Goal: Information Seeking & Learning: Learn about a topic

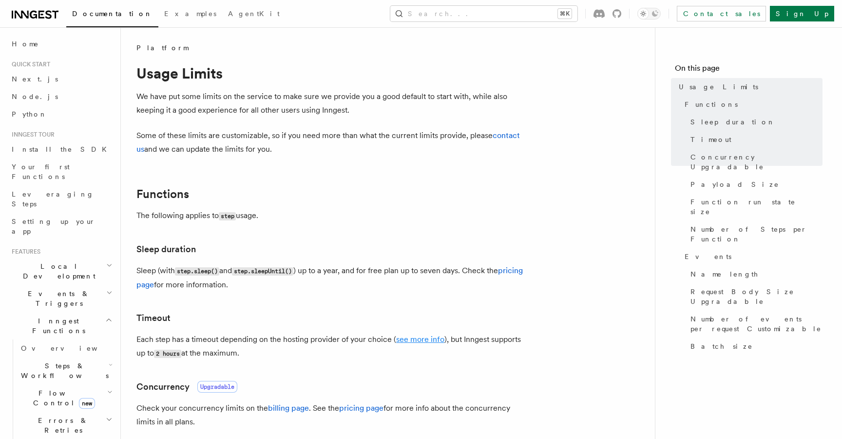
click at [426, 343] on link "see more info" at bounding box center [420, 338] width 48 height 9
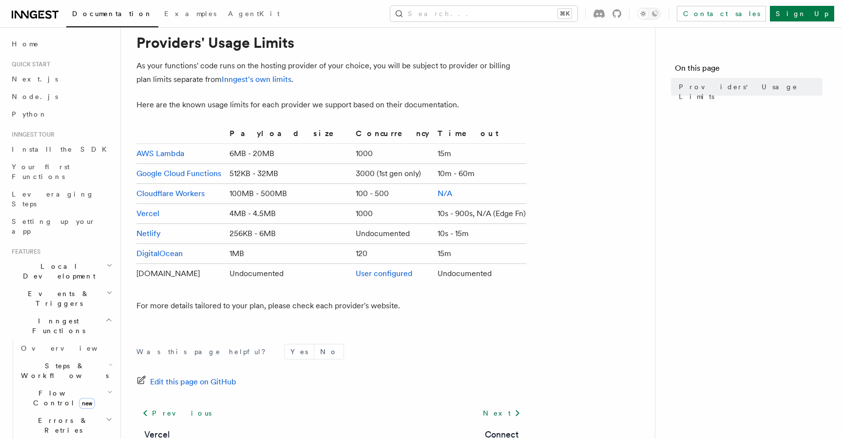
scroll to position [98, 0]
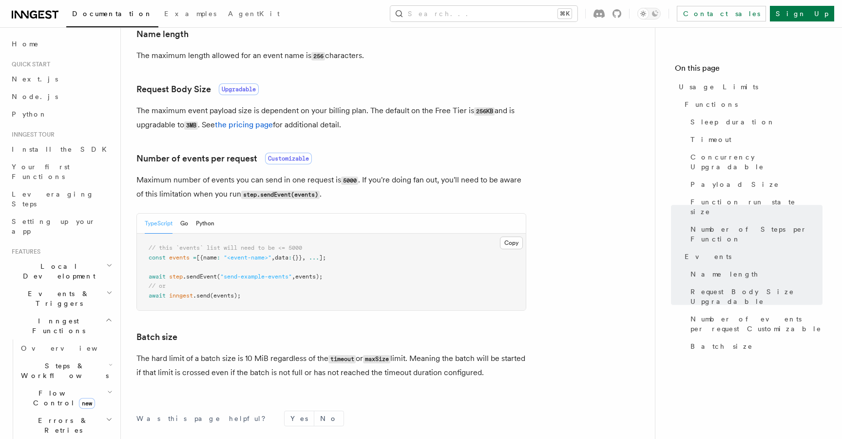
scroll to position [99, 0]
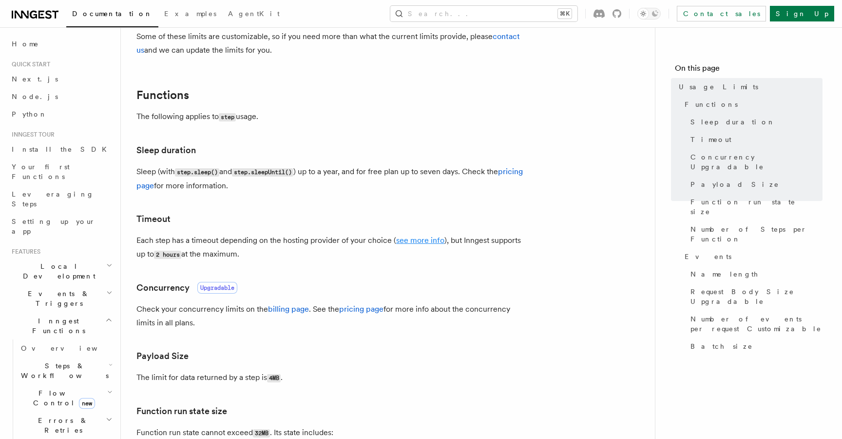
click at [438, 244] on link "see more info" at bounding box center [420, 239] width 48 height 9
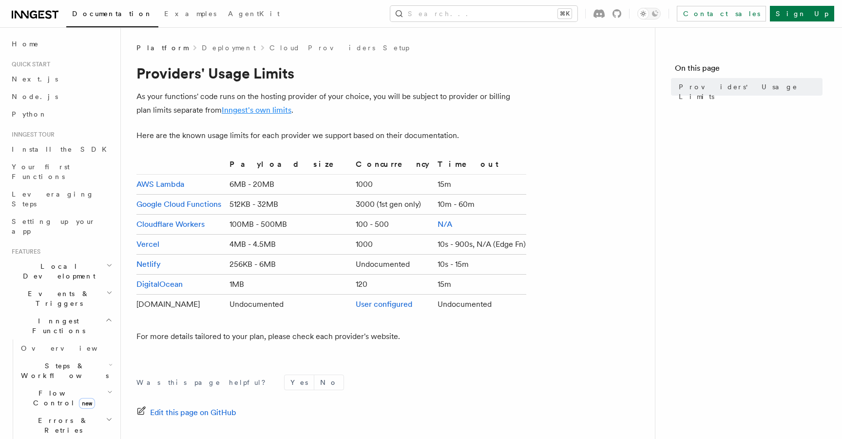
click at [256, 110] on link "Inngest's own limits" at bounding box center [257, 109] width 70 height 9
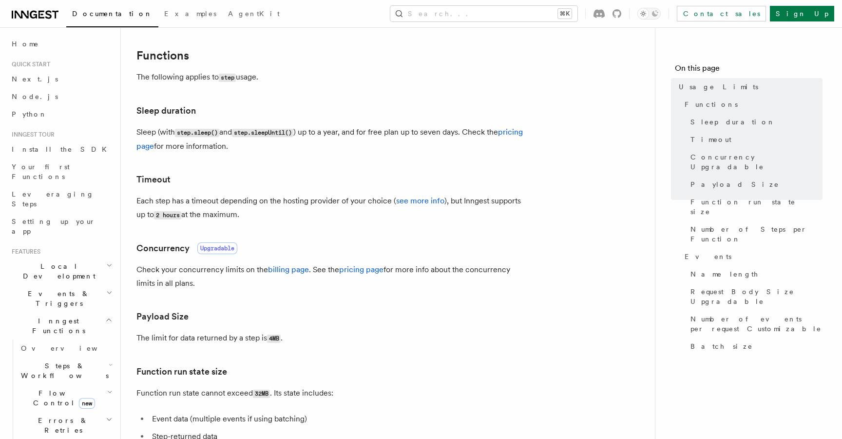
scroll to position [146, 0]
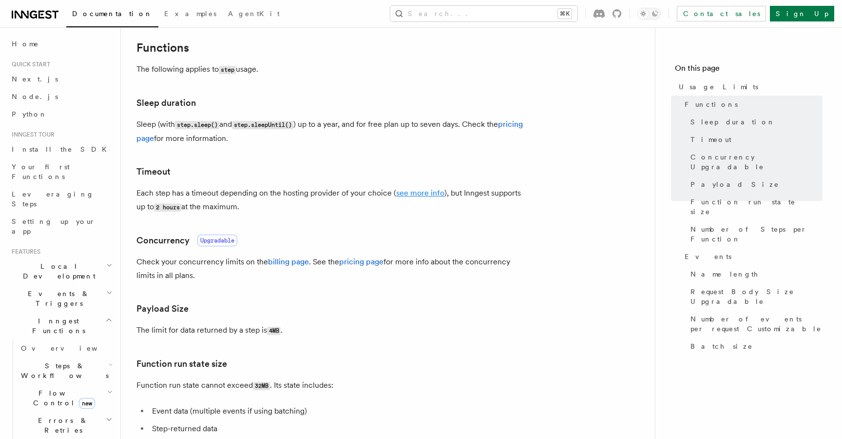
click at [429, 193] on link "see more info" at bounding box center [420, 192] width 48 height 9
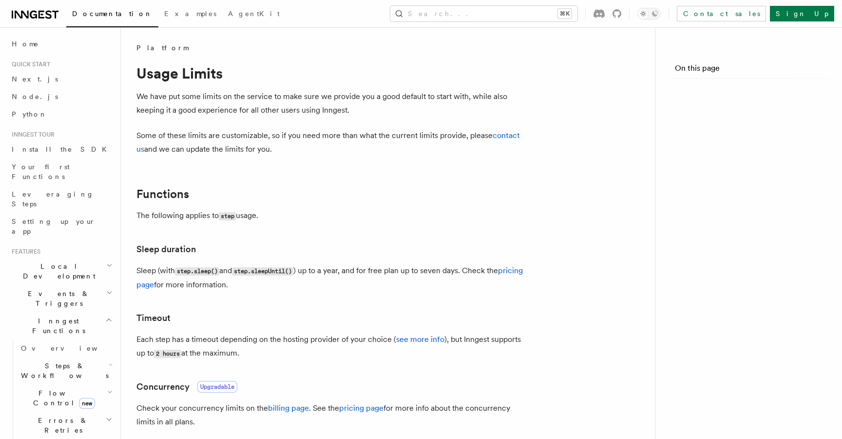
scroll to position [146, 0]
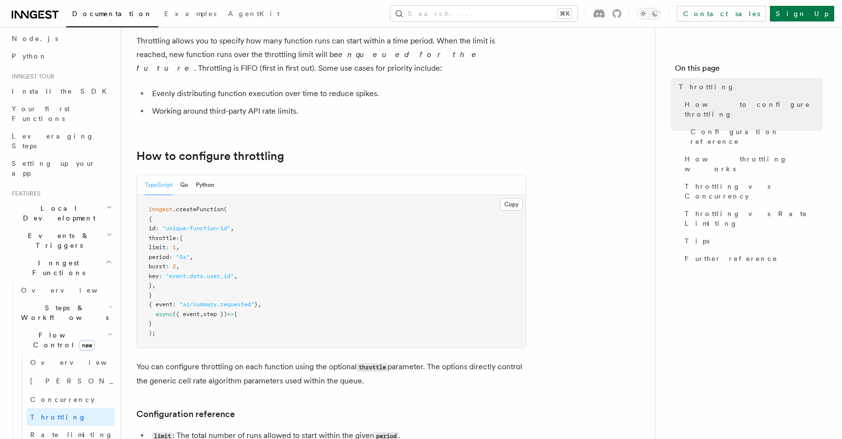
scroll to position [68, 0]
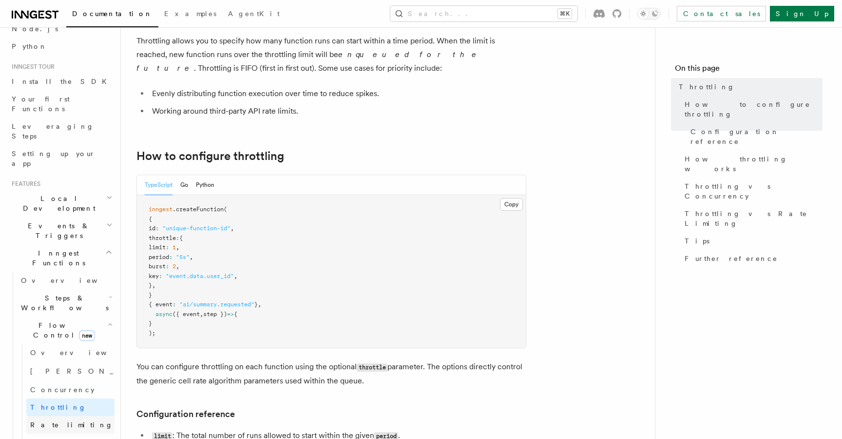
click at [62, 416] on link "Rate limiting" at bounding box center [70, 425] width 88 height 18
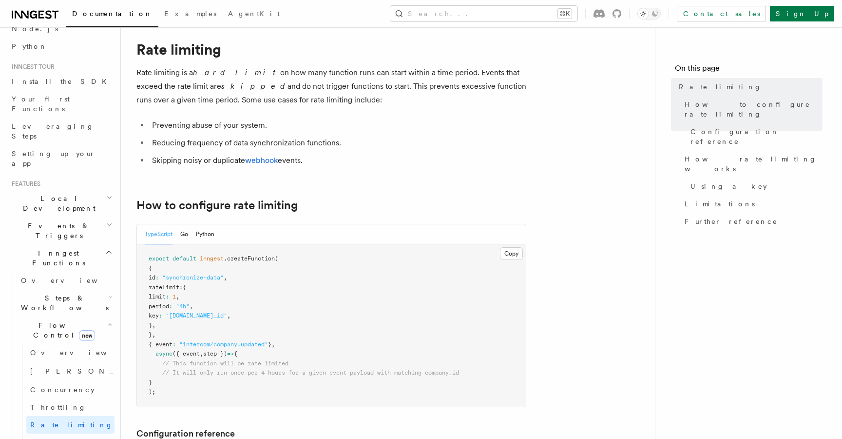
scroll to position [29, 0]
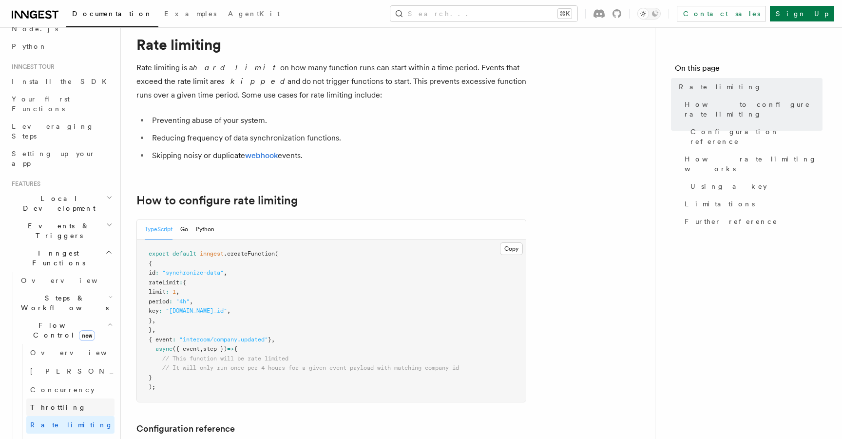
click at [83, 398] on link "Throttling" at bounding box center [70, 407] width 88 height 18
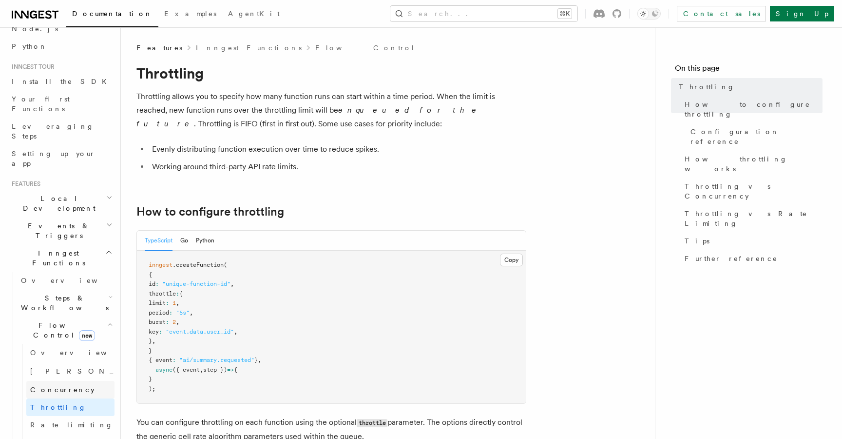
click at [54, 386] on span "Concurrency" at bounding box center [62, 390] width 64 height 8
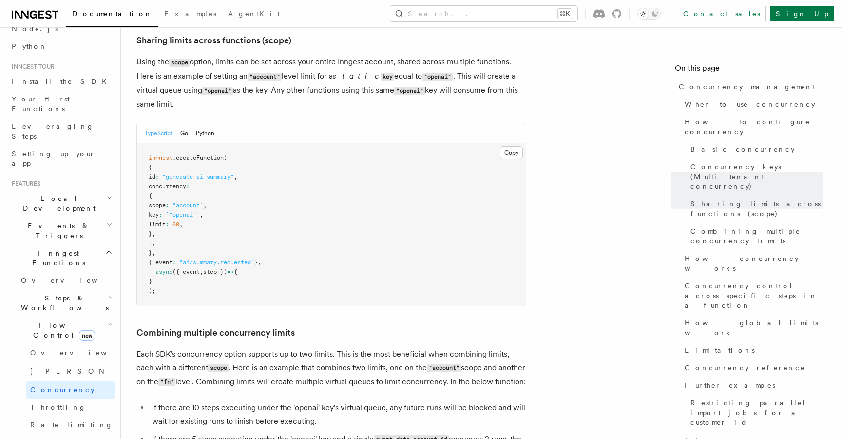
scroll to position [1233, 0]
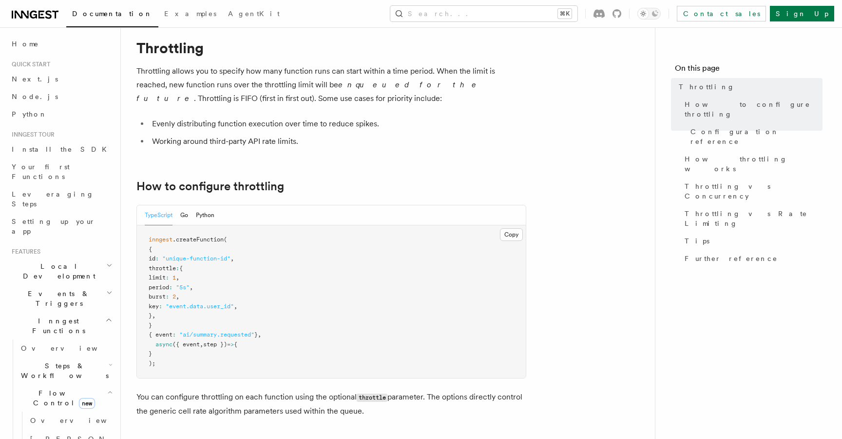
scroll to position [18, 0]
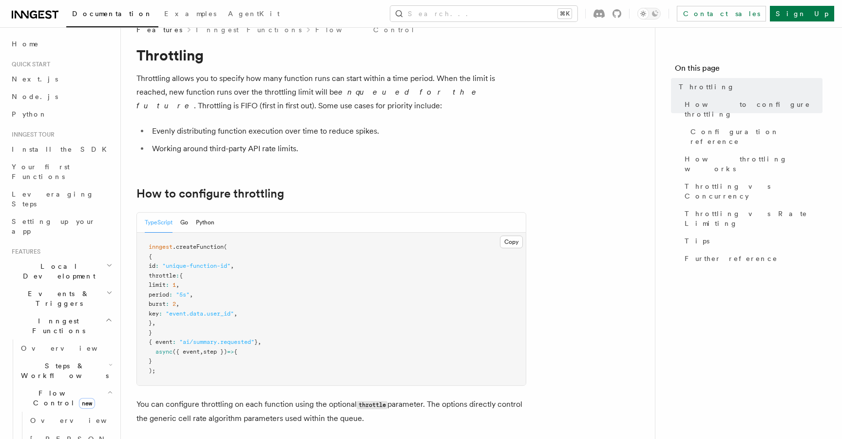
click at [394, 124] on li "Evenly distributing function execution over time to reduce spikes." at bounding box center [337, 131] width 377 height 14
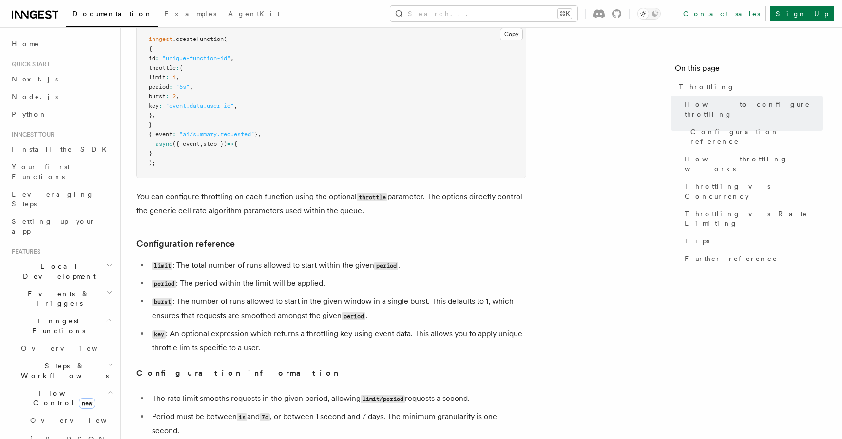
scroll to position [242, 0]
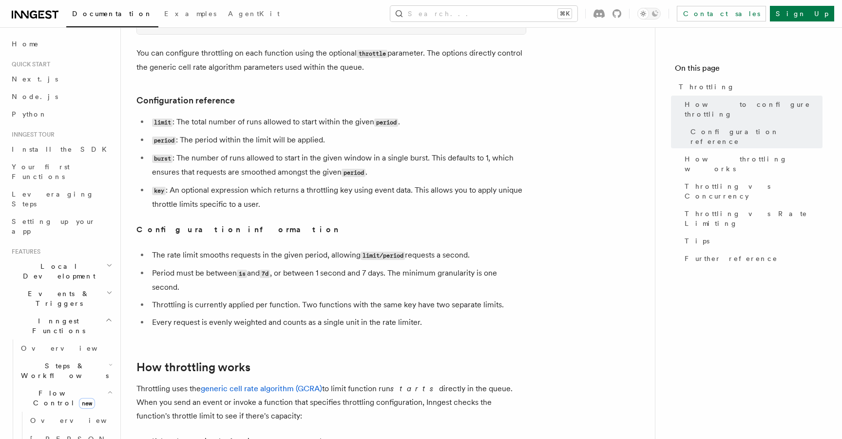
scroll to position [382, 0]
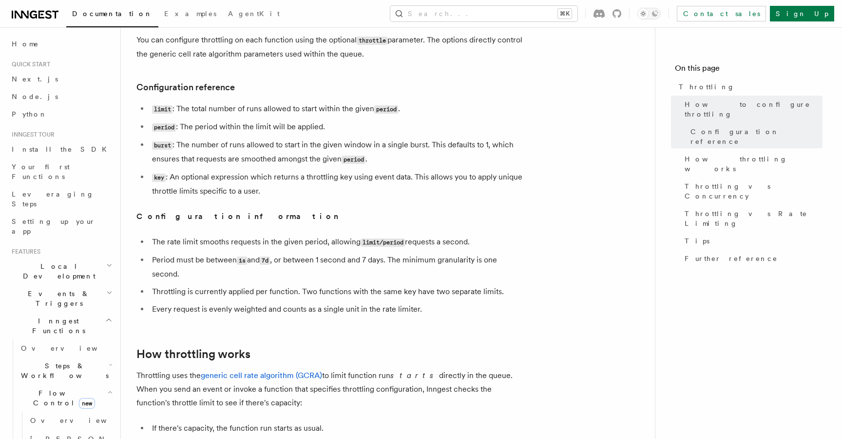
click at [297, 200] on article "Features Inngest Functions Flow Control Throttling Throttling allows you to spe…" at bounding box center [388, 406] width 503 height 1490
